Goal: Transaction & Acquisition: Book appointment/travel/reservation

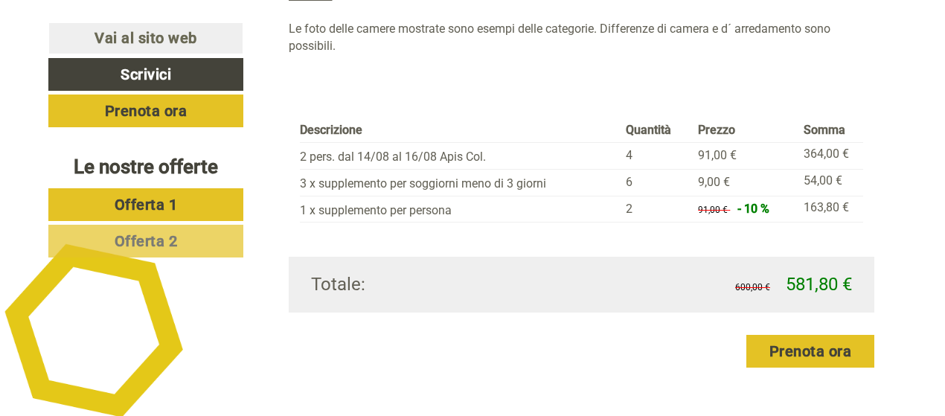
scroll to position [1489, 0]
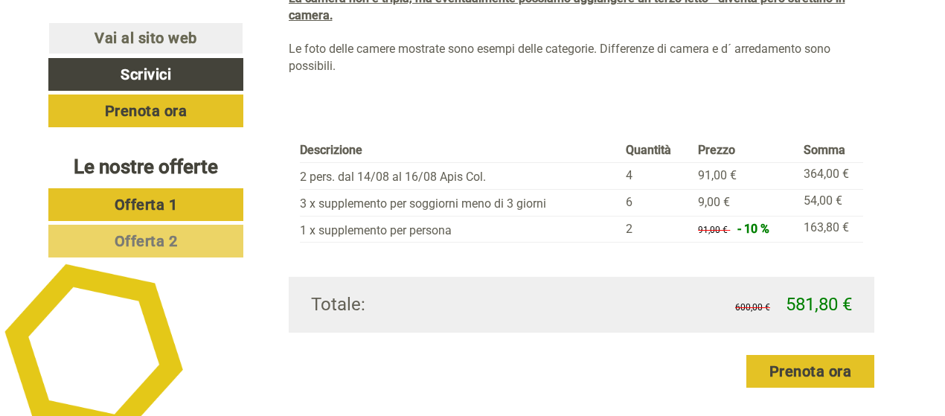
click at [200, 235] on link "Offerta 2" at bounding box center [145, 241] width 195 height 33
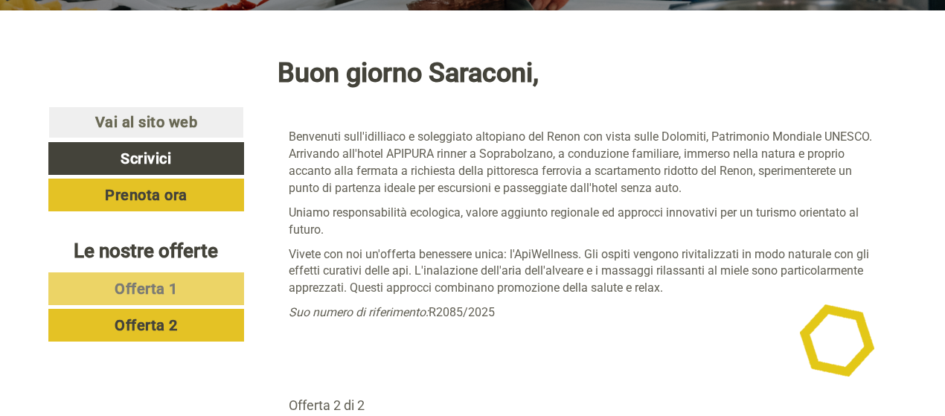
scroll to position [472, 0]
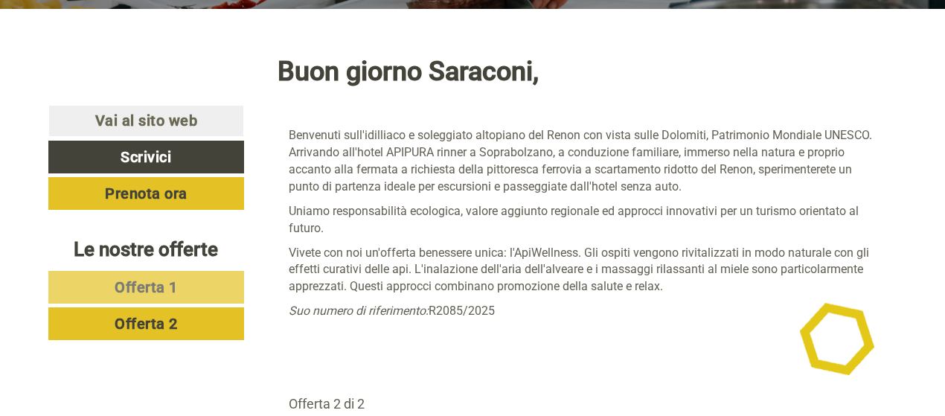
click at [154, 287] on span "Offerta 1" at bounding box center [146, 287] width 63 height 18
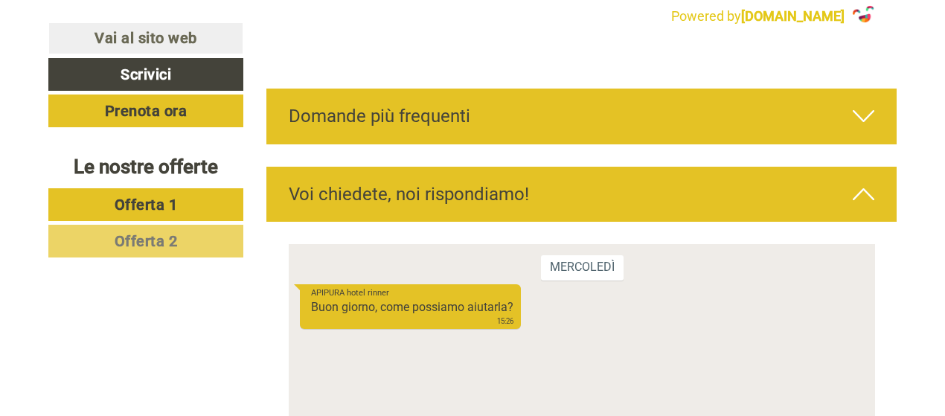
scroll to position [5187, 0]
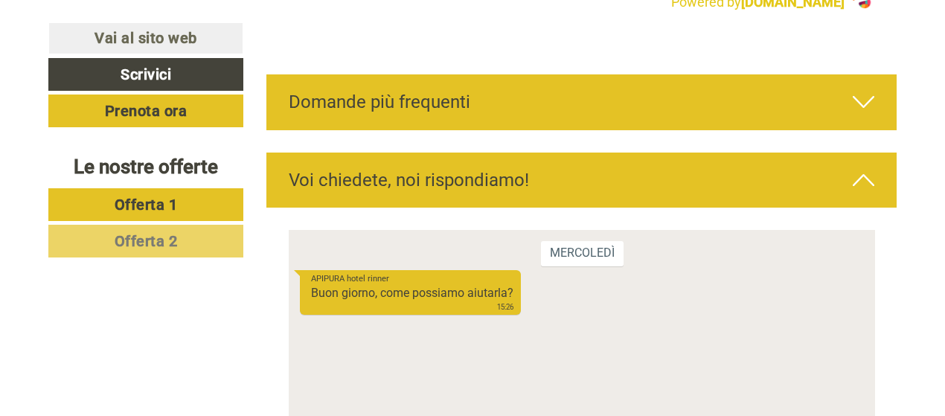
click at [865, 105] on icon at bounding box center [864, 101] width 22 height 25
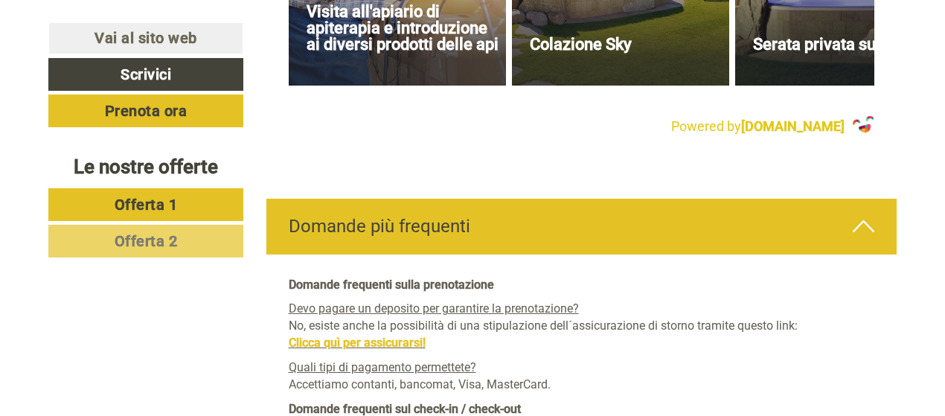
scroll to position [4814, 0]
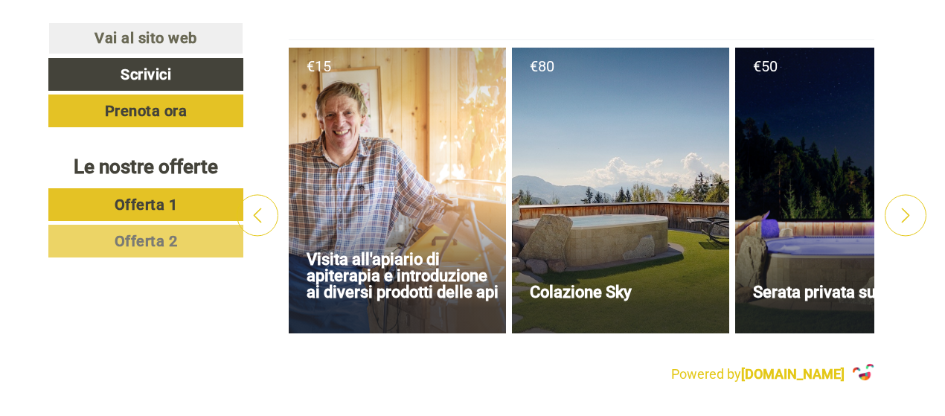
click at [905, 209] on icon at bounding box center [906, 215] width 15 height 15
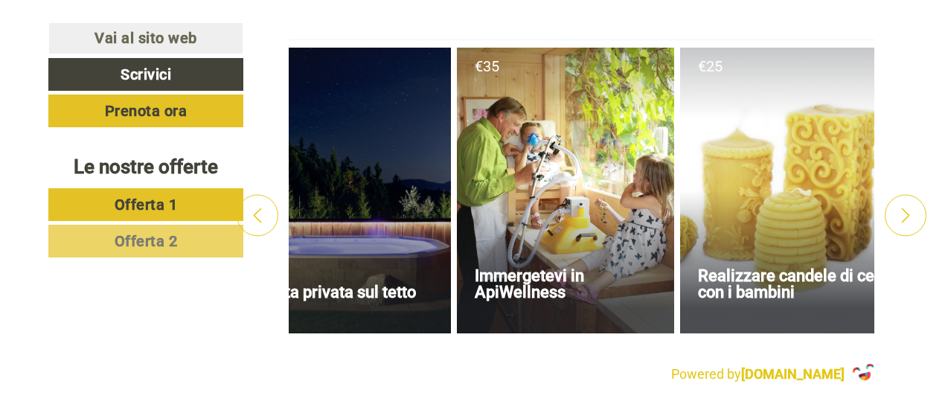
scroll to position [0, 521]
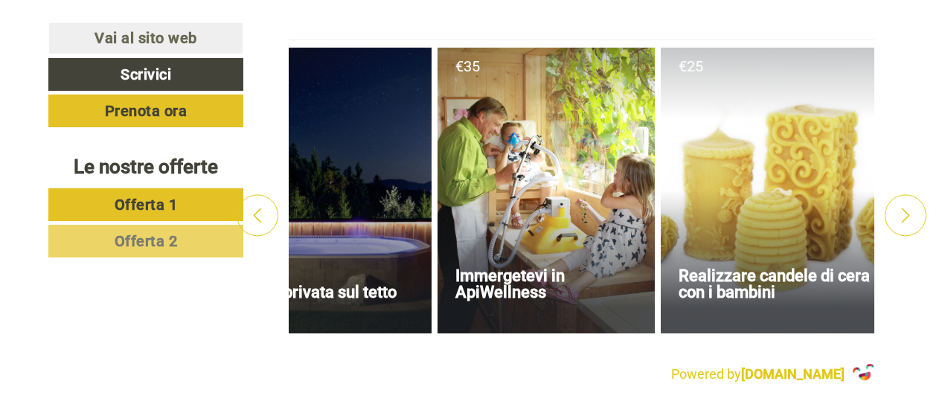
click at [905, 209] on icon at bounding box center [906, 215] width 15 height 15
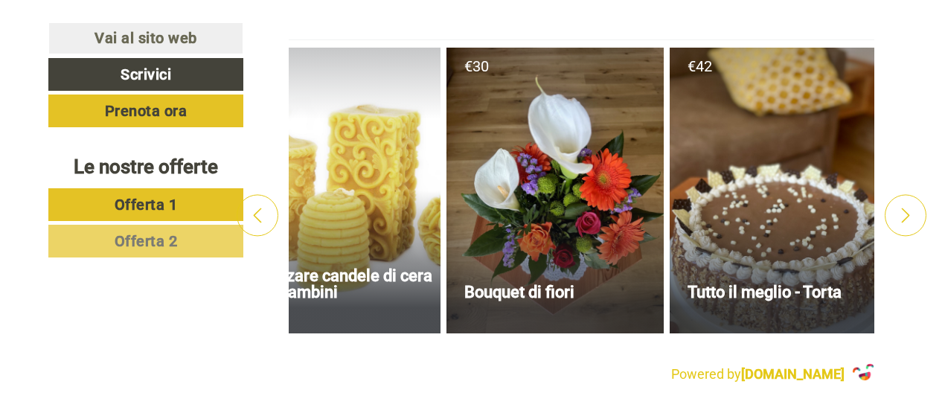
scroll to position [0, 977]
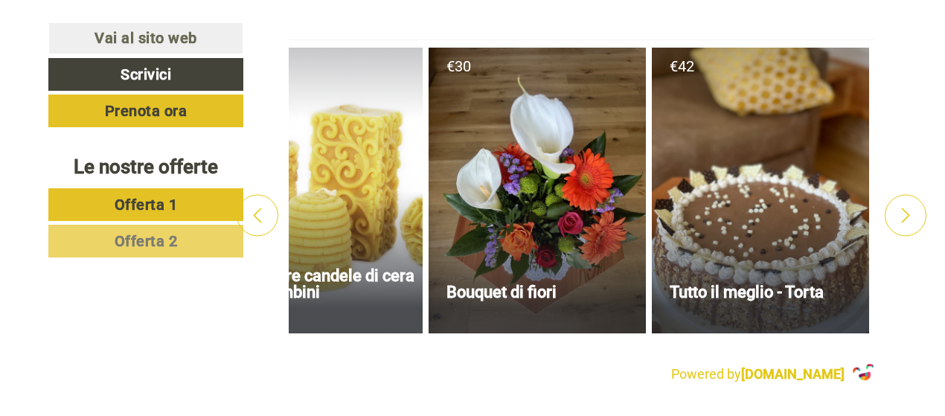
click at [905, 209] on icon at bounding box center [906, 215] width 15 height 15
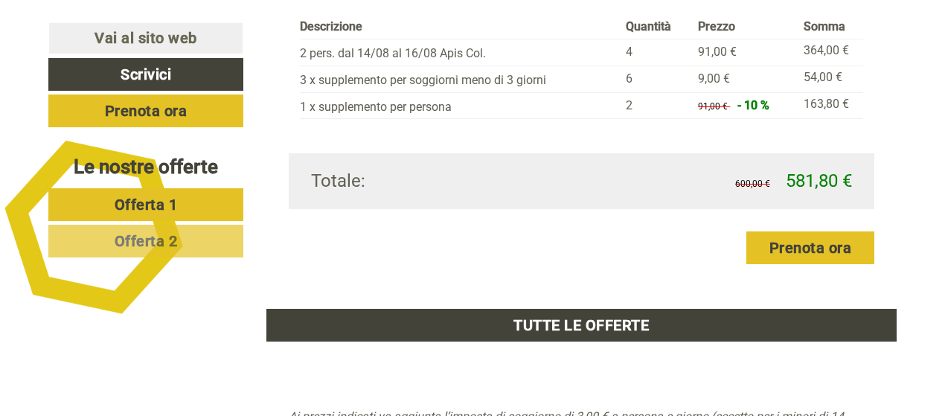
scroll to position [1489, 0]
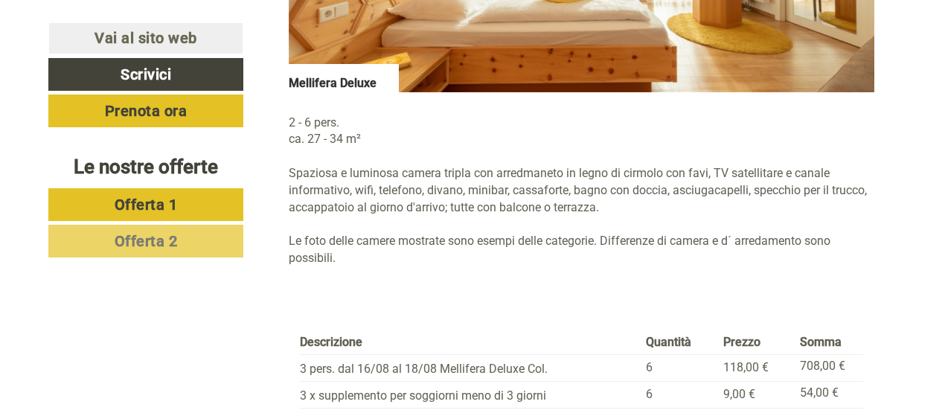
scroll to position [2481, 0]
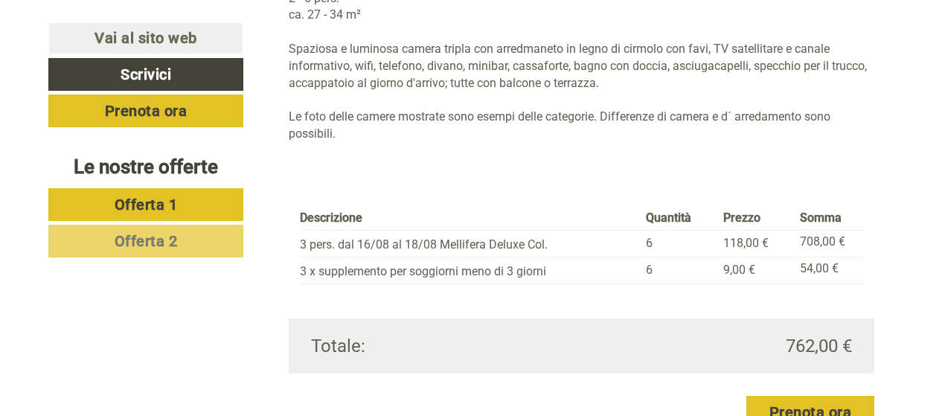
click at [179, 233] on link "Offerta 2" at bounding box center [145, 241] width 195 height 33
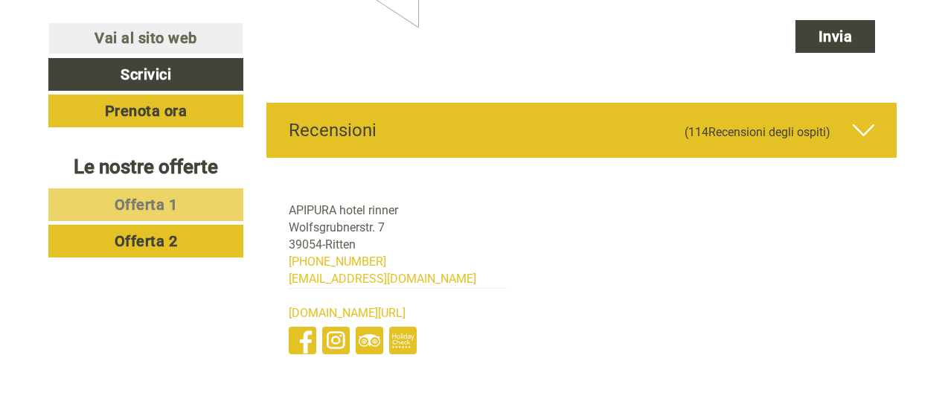
scroll to position [5559, 0]
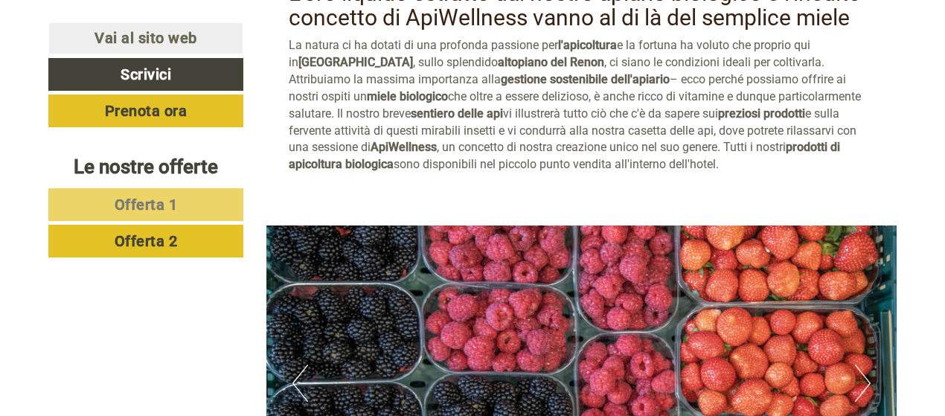
click at [130, 206] on span "Offerta 1" at bounding box center [146, 205] width 63 height 18
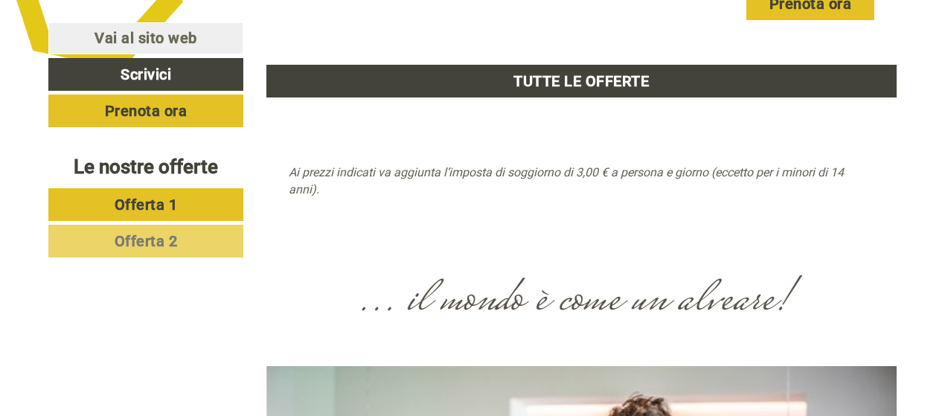
scroll to position [1837, 0]
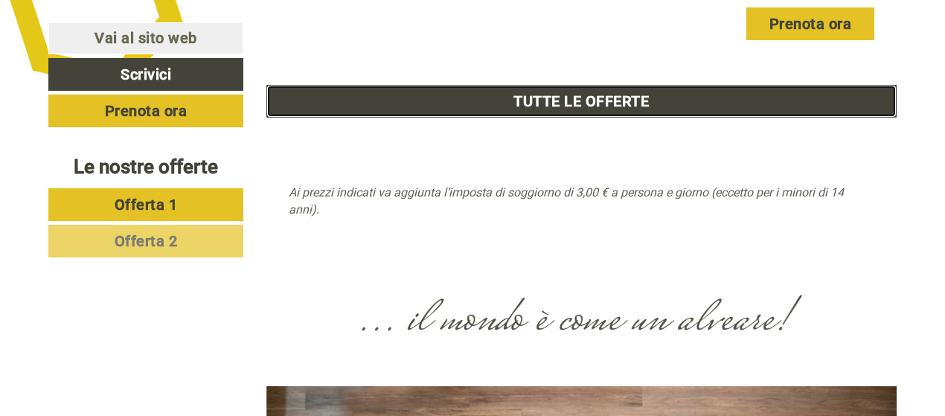
click at [558, 98] on link "TUTTE LE OFFERTE" at bounding box center [582, 101] width 631 height 33
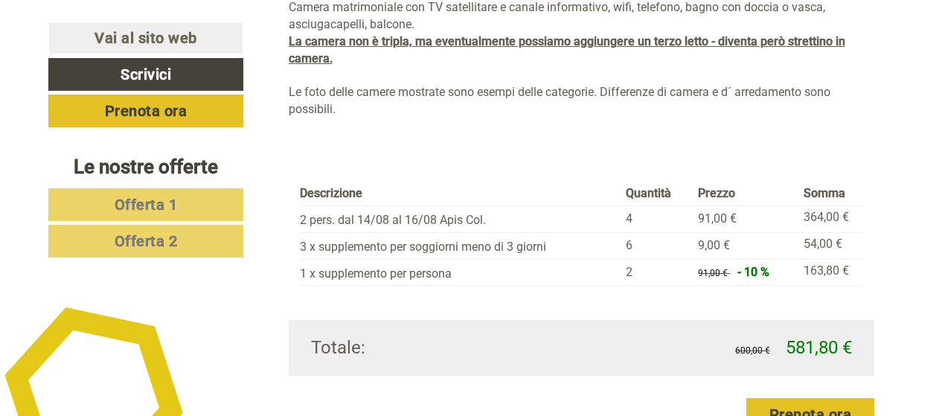
scroll to position [1464, 0]
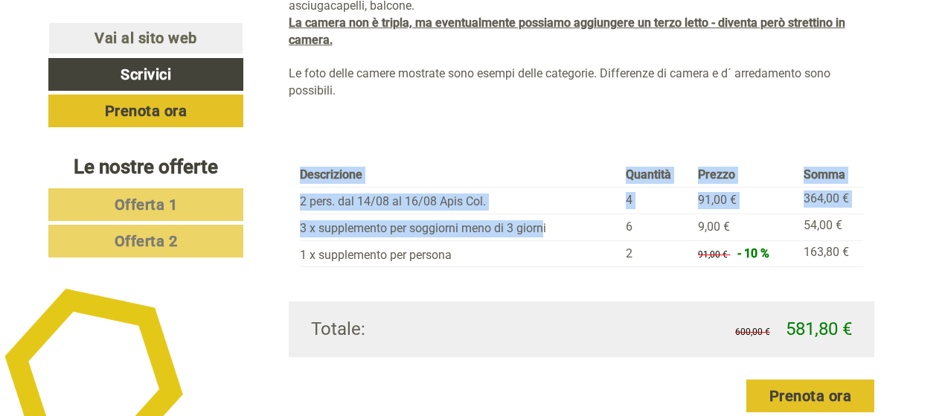
drag, startPoint x: 296, startPoint y: 223, endPoint x: 546, endPoint y: 224, distance: 249.4
click at [546, 224] on div "Descrizione Quantità Prezzo Somma 2 pers. dal 14/08 al 16/08 Apis Col. 4 91,00 …" at bounding box center [582, 216] width 587 height 172
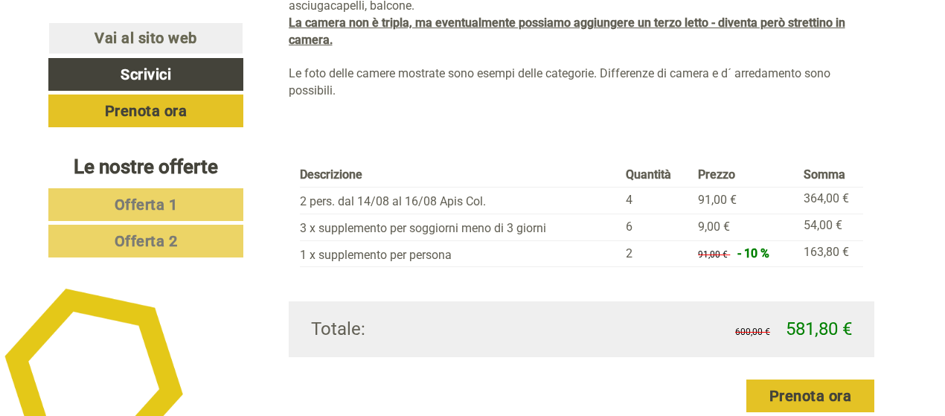
click at [838, 227] on td "54,00 €" at bounding box center [831, 227] width 66 height 27
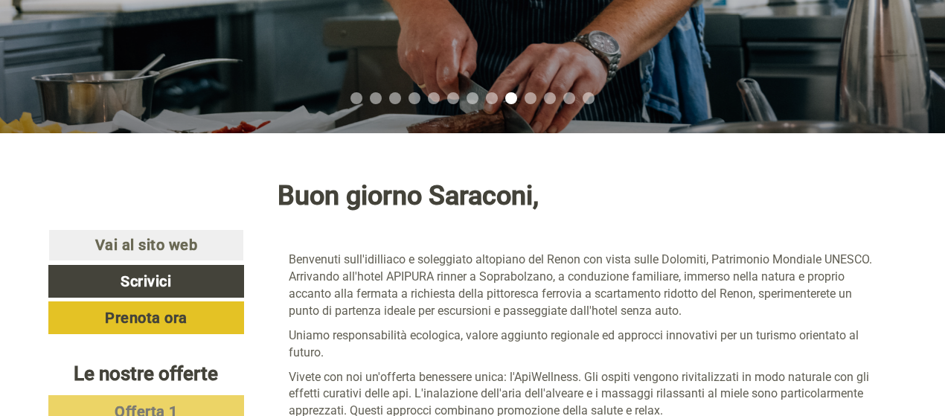
scroll to position [472, 0]
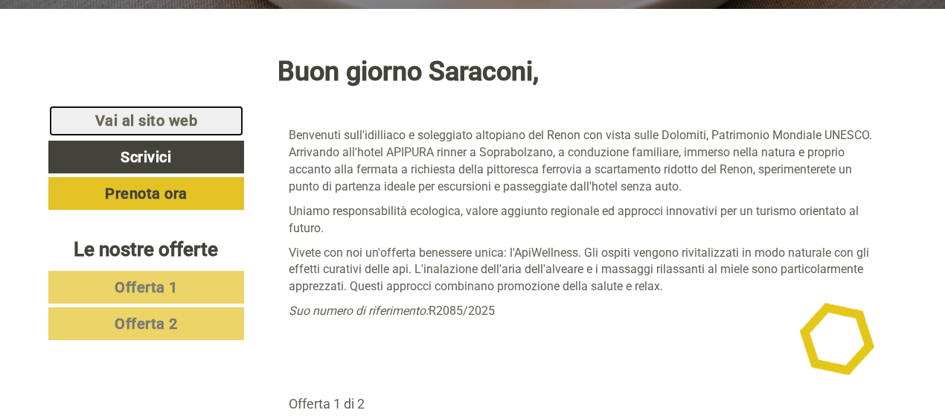
click at [179, 121] on link "Vai al sito web" at bounding box center [146, 121] width 196 height 32
